Goal: Information Seeking & Learning: Learn about a topic

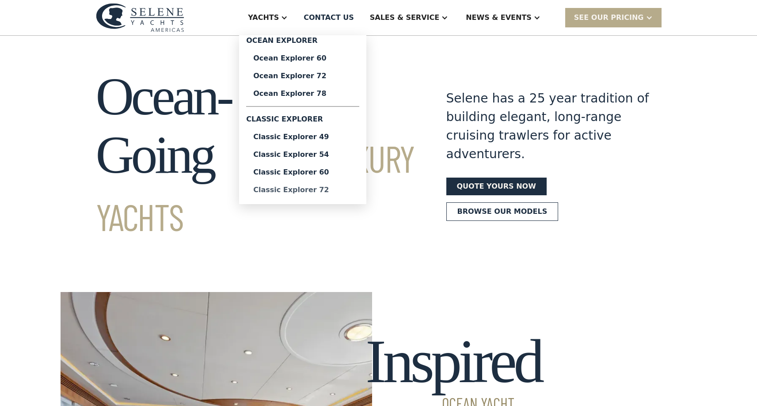
click at [348, 189] on div "Classic Explorer 72" at bounding box center [302, 190] width 99 height 7
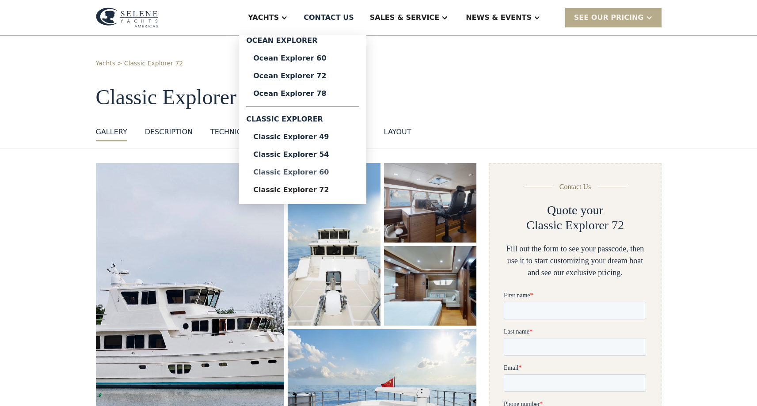
click at [343, 170] on div "Classic Explorer 60" at bounding box center [302, 172] width 99 height 7
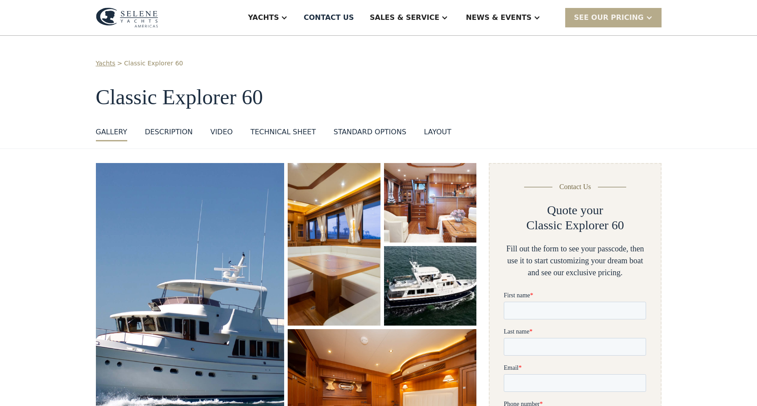
click at [436, 287] on img "open lightbox" at bounding box center [431, 286] width 98 height 84
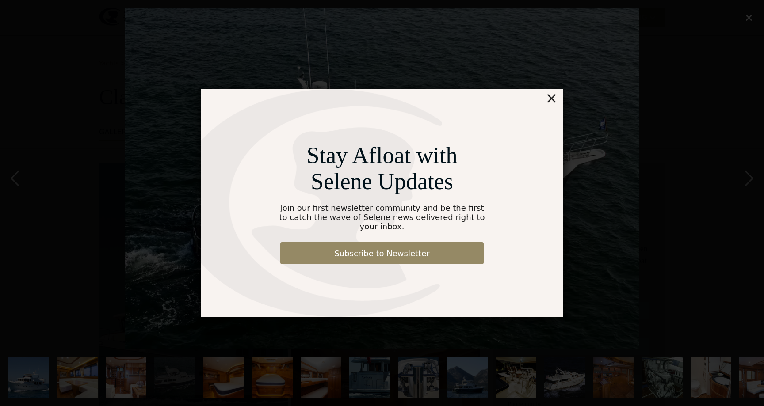
click at [551, 101] on div "×" at bounding box center [551, 98] width 13 height 18
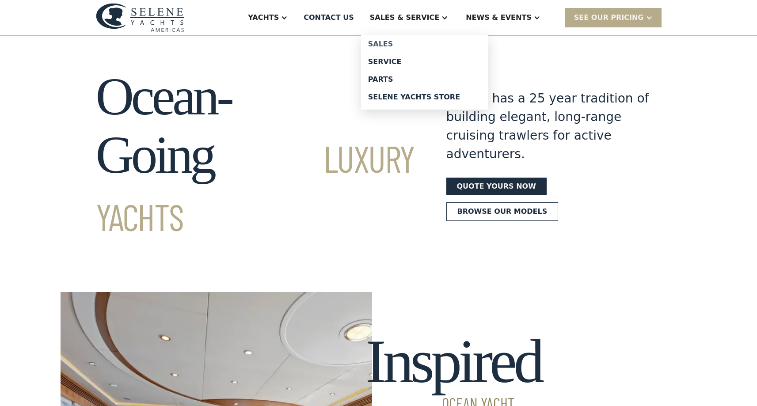
click at [423, 43] on div "Sales" at bounding box center [424, 44] width 113 height 7
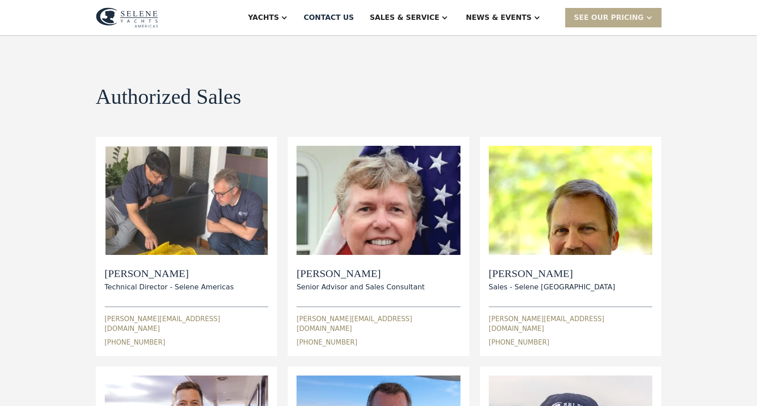
click at [684, 129] on div "Authorized Sales view details View Bio [PERSON_NAME] Technical Director - Selen…" at bounding box center [378, 336] width 757 height 600
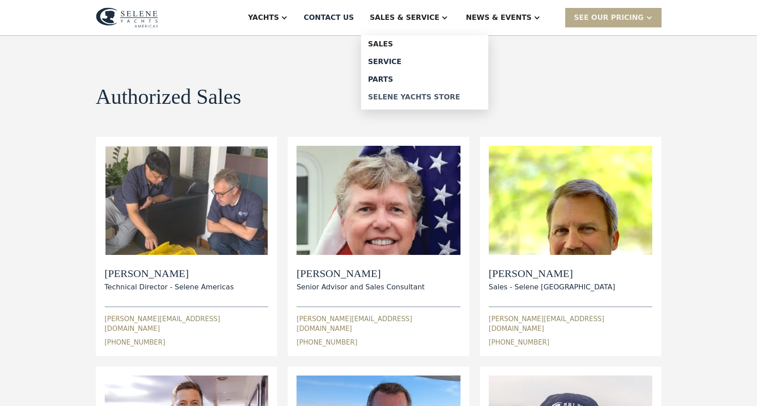
click at [448, 97] on div "Selene Yachts Store" at bounding box center [424, 97] width 113 height 7
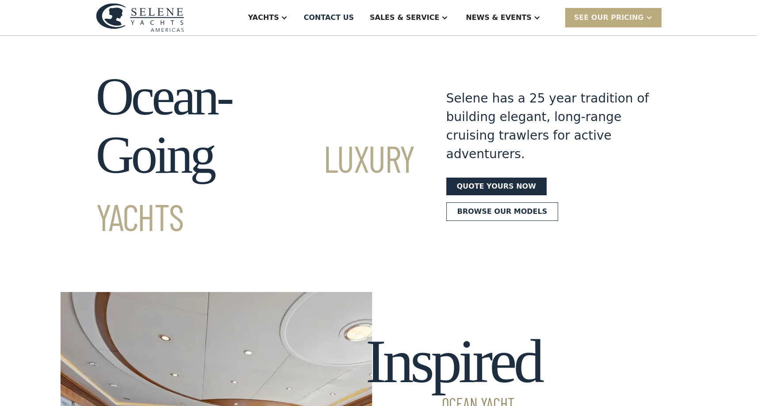
click at [628, 16] on div "SEE Our Pricing" at bounding box center [609, 17] width 70 height 11
click at [719, 84] on div "Ocean-Going Luxury Yachts Selene has a 25 year tradition of building elegant, l…" at bounding box center [378, 155] width 757 height 175
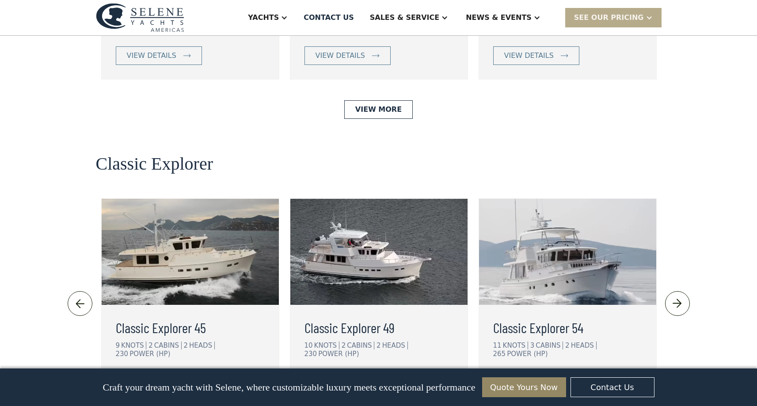
scroll to position [1820, 0]
click at [682, 296] on img at bounding box center [677, 303] width 15 height 14
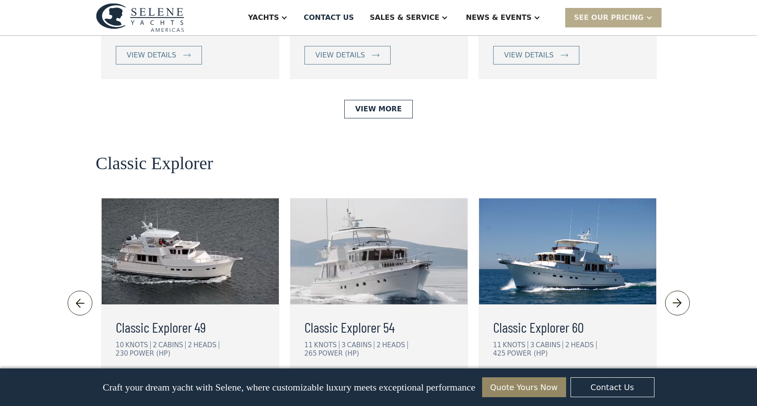
click at [682, 296] on img at bounding box center [677, 303] width 15 height 14
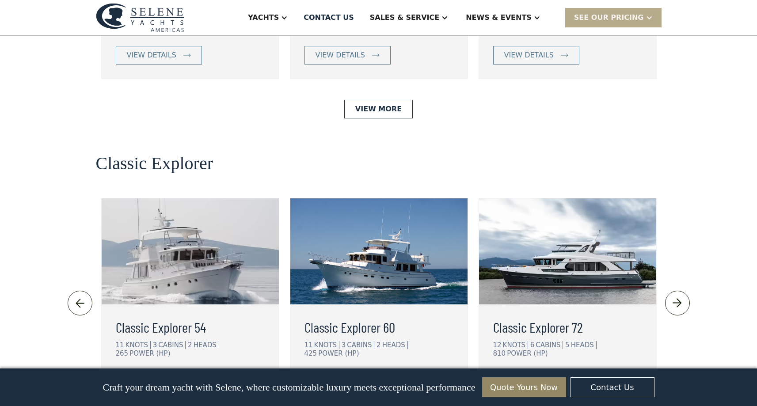
click at [682, 296] on img at bounding box center [677, 303] width 15 height 14
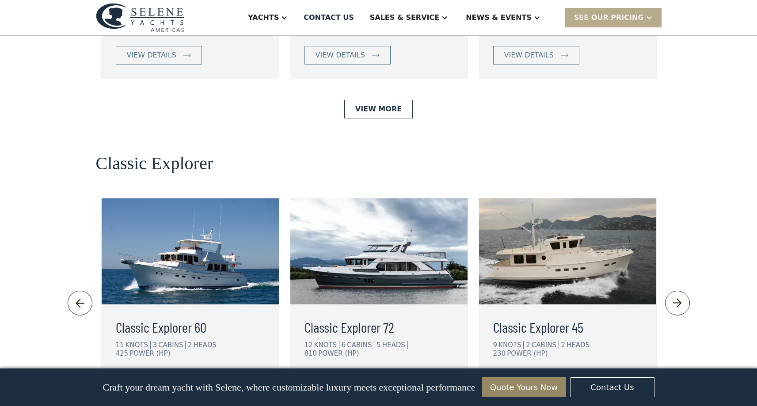
click at [682, 296] on img at bounding box center [677, 303] width 15 height 14
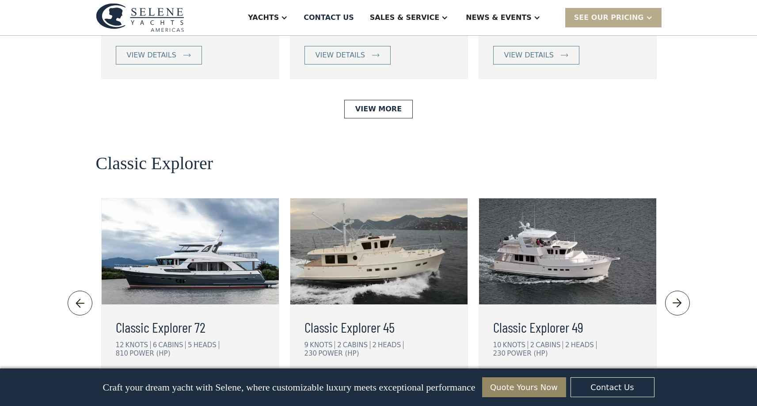
click at [682, 296] on img at bounding box center [677, 303] width 15 height 14
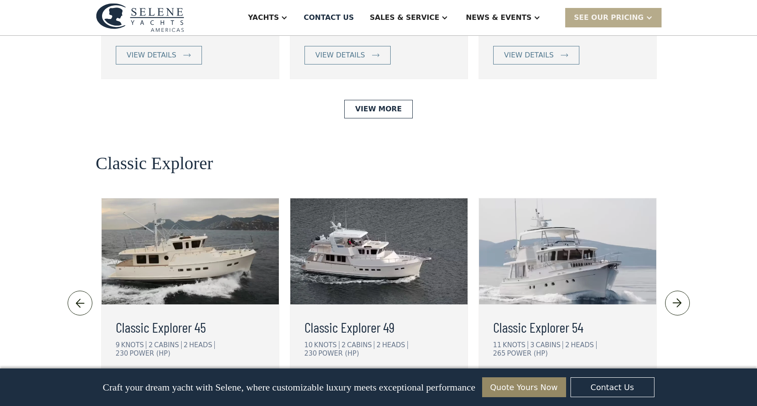
click at [682, 296] on img at bounding box center [677, 303] width 15 height 14
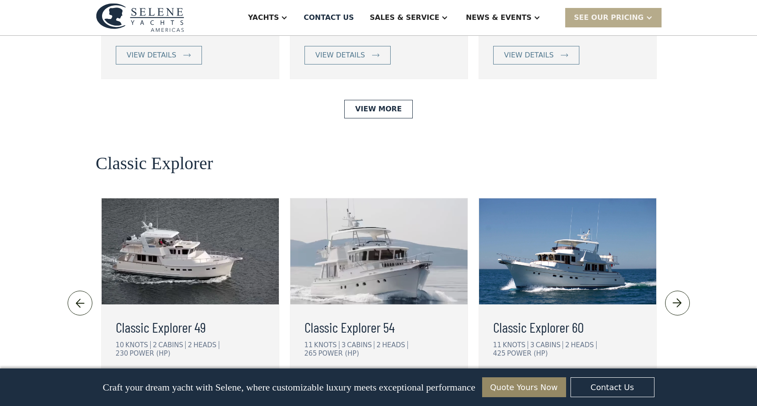
click at [682, 296] on img at bounding box center [677, 303] width 15 height 14
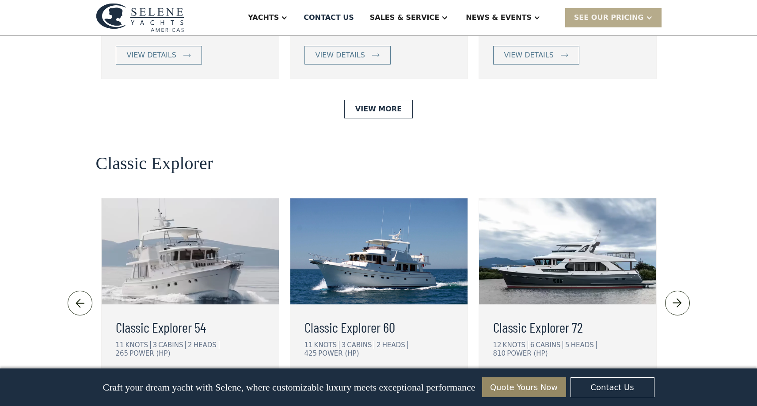
click at [682, 296] on img at bounding box center [677, 303] width 15 height 14
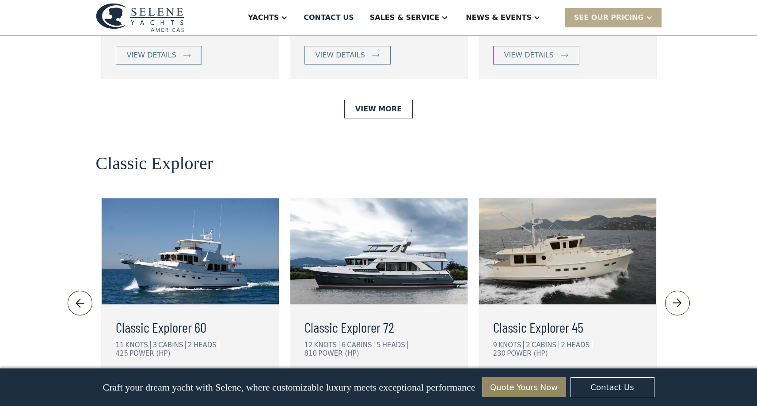
click at [682, 296] on img at bounding box center [677, 303] width 15 height 14
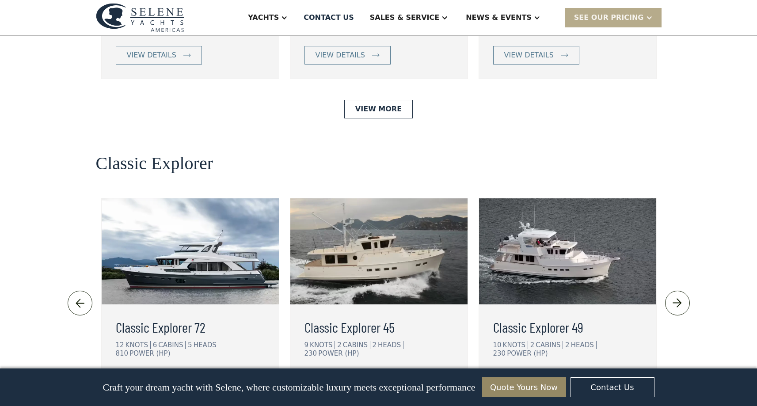
click at [682, 296] on img at bounding box center [677, 303] width 15 height 14
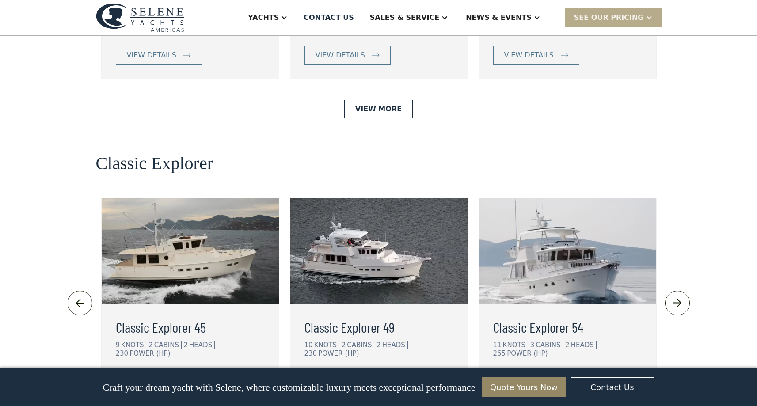
click at [682, 296] on img at bounding box center [677, 303] width 15 height 14
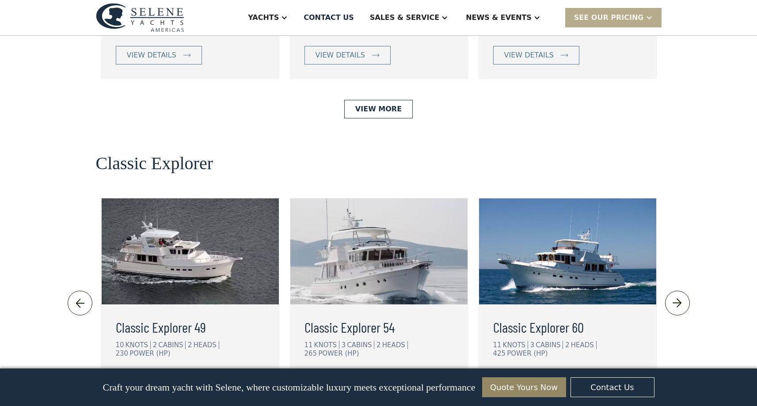
click at [682, 296] on img at bounding box center [677, 303] width 15 height 14
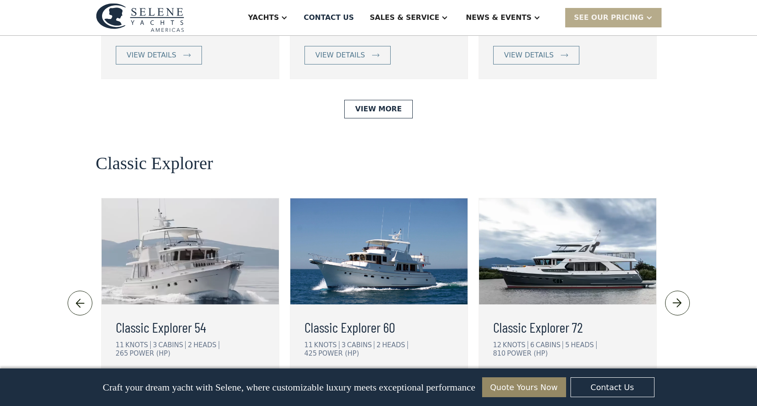
click at [682, 296] on img at bounding box center [677, 303] width 15 height 14
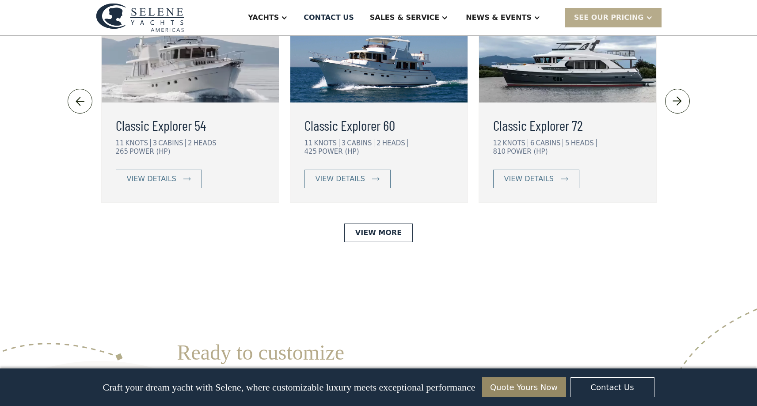
scroll to position [2017, 0]
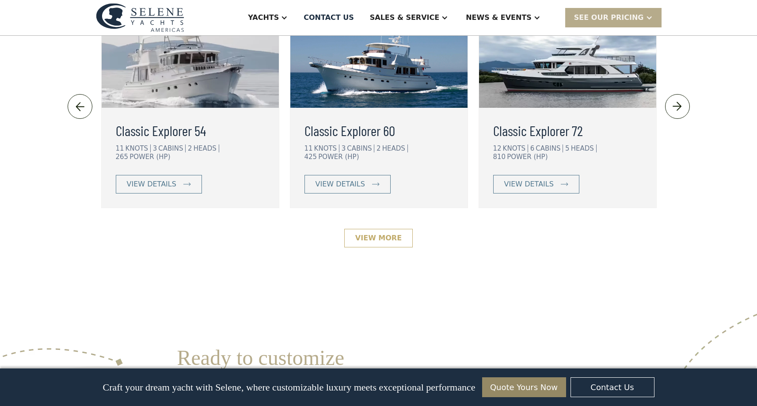
click at [383, 229] on link "View More" at bounding box center [378, 238] width 69 height 19
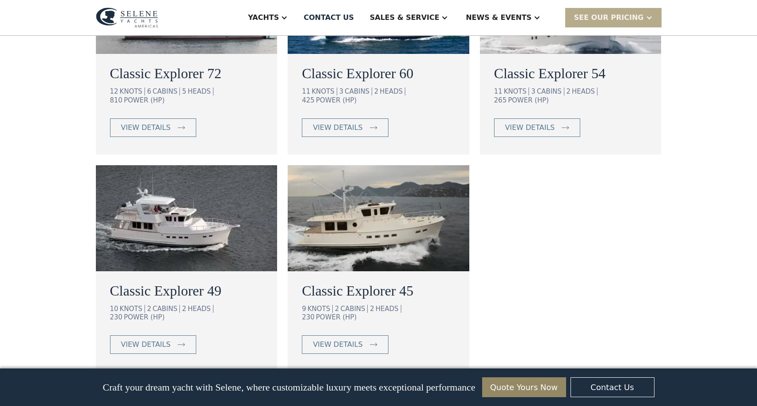
scroll to position [620, 0]
